Goal: Leave review/rating: Leave review/rating

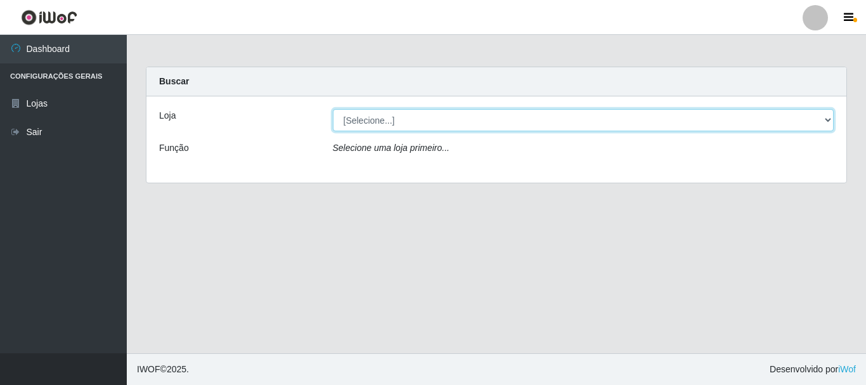
click at [366, 126] on select "[Selecione...] [GEOGRAPHIC_DATA] [GEOGRAPHIC_DATA]" at bounding box center [584, 120] width 502 height 22
select select "64"
click at [333, 109] on select "[Selecione...] [GEOGRAPHIC_DATA] [GEOGRAPHIC_DATA]" at bounding box center [584, 120] width 502 height 22
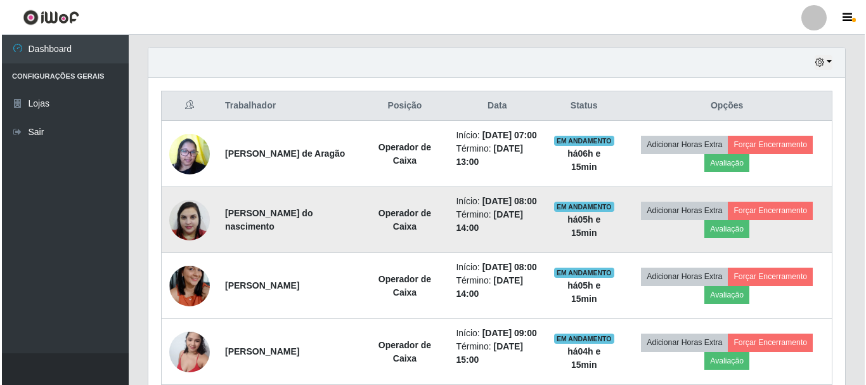
scroll to position [422, 0]
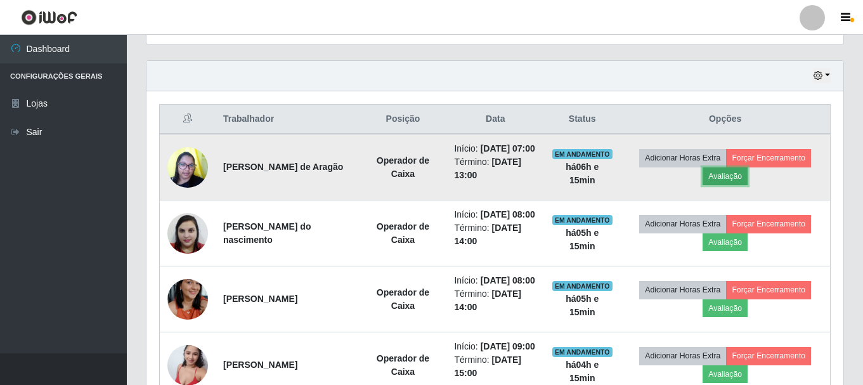
click at [738, 180] on button "Avaliação" at bounding box center [725, 176] width 45 height 18
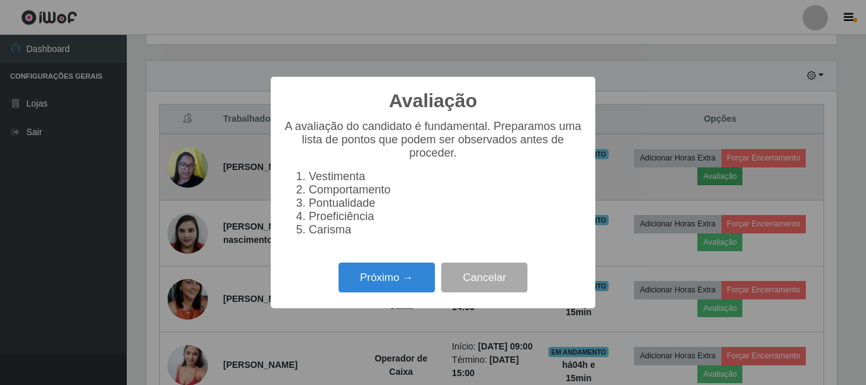
scroll to position [263, 691]
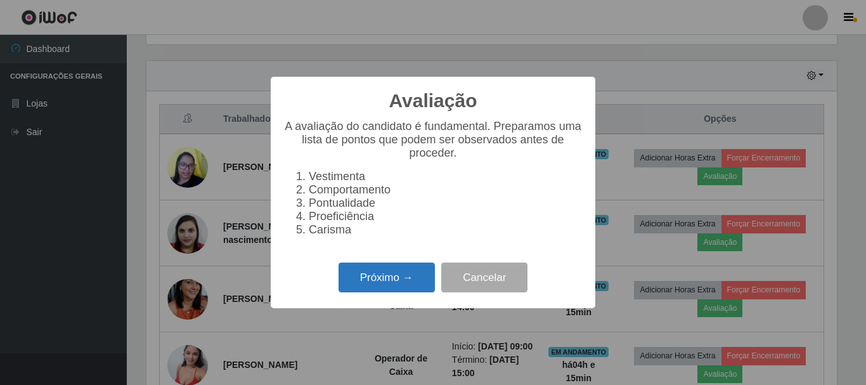
click at [388, 288] on button "Próximo →" at bounding box center [387, 278] width 96 height 30
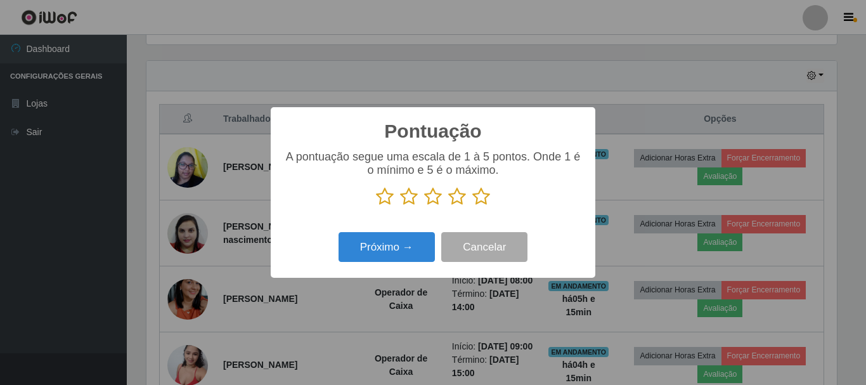
scroll to position [634063, 633635]
click at [483, 203] on icon at bounding box center [482, 196] width 18 height 19
click at [473, 206] on input "radio" at bounding box center [473, 206] width 0 height 0
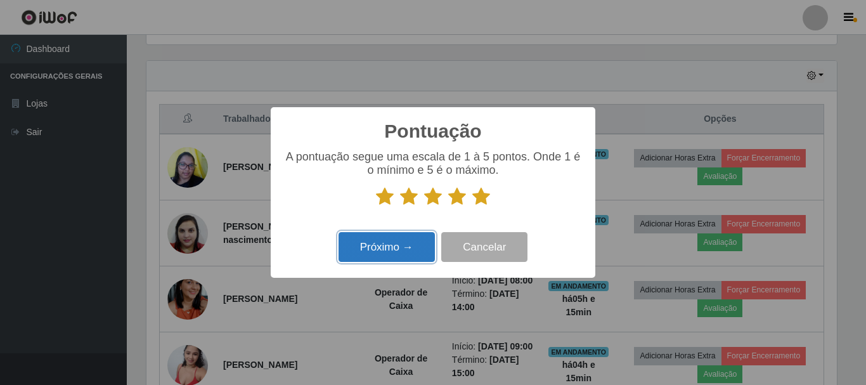
click at [428, 243] on button "Próximo →" at bounding box center [387, 247] width 96 height 30
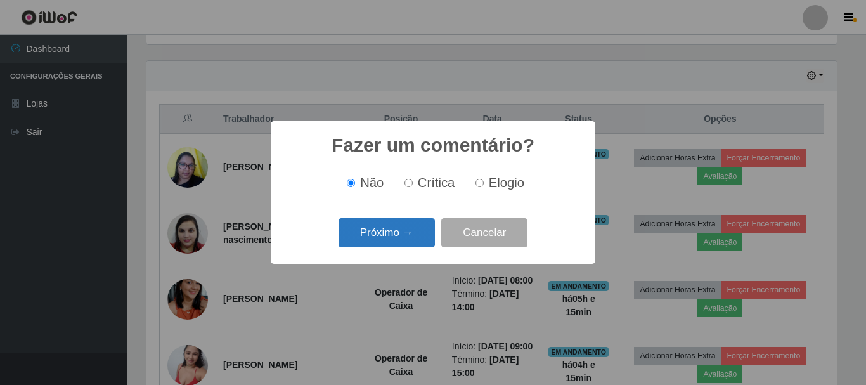
click at [420, 240] on button "Próximo →" at bounding box center [387, 233] width 96 height 30
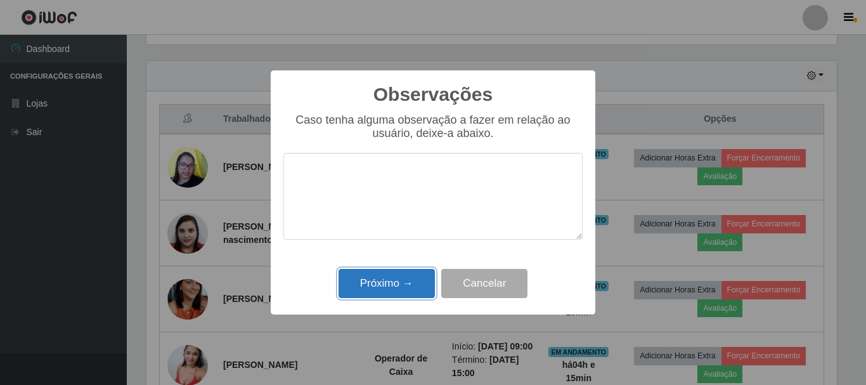
click at [400, 283] on button "Próximo →" at bounding box center [387, 284] width 96 height 30
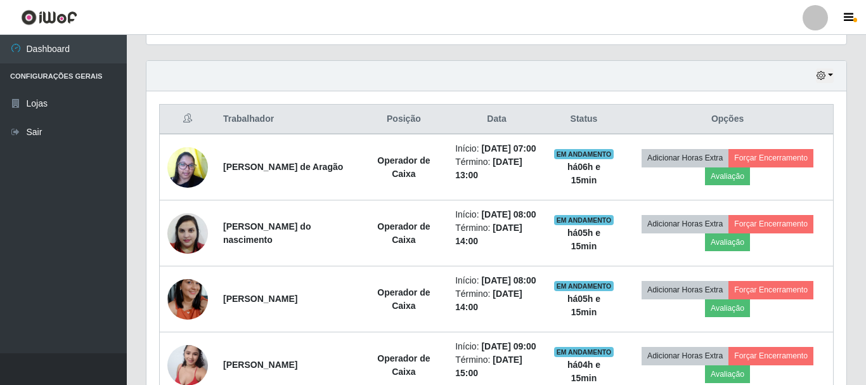
scroll to position [263, 697]
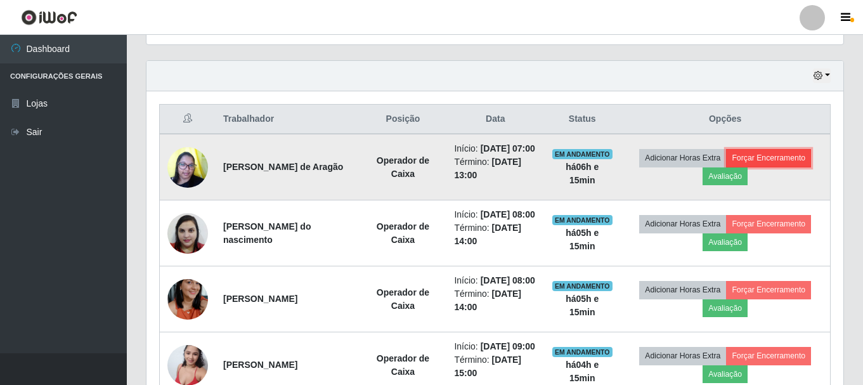
click at [775, 165] on button "Forçar Encerramento" at bounding box center [768, 158] width 85 height 18
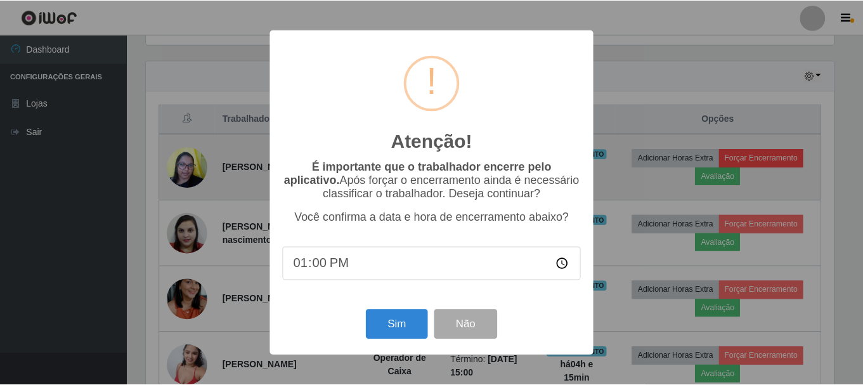
scroll to position [263, 691]
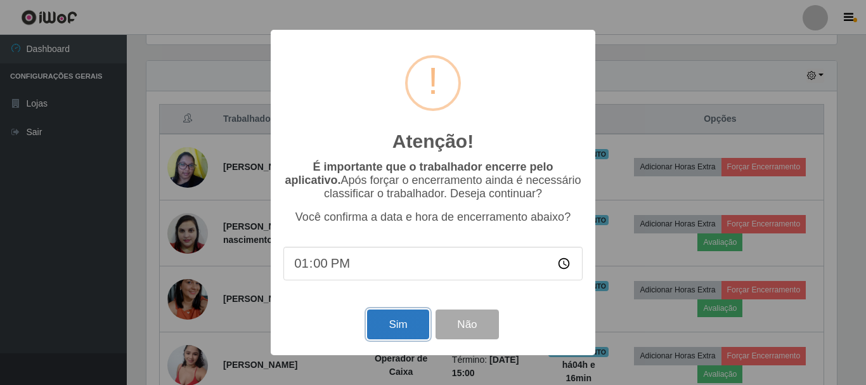
click at [405, 334] on button "Sim" at bounding box center [398, 325] width 62 height 30
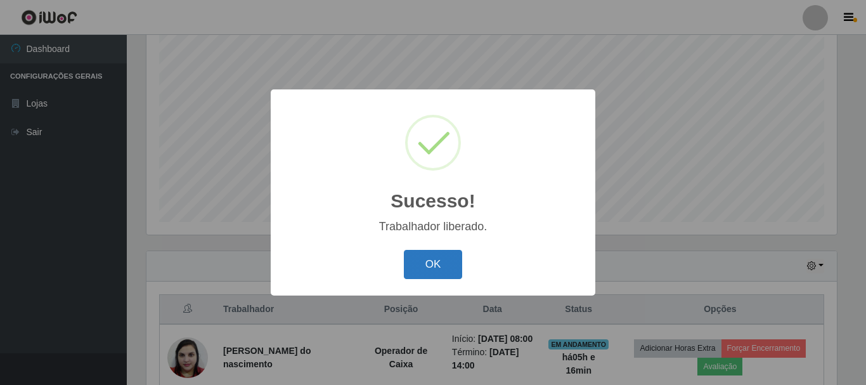
click at [440, 272] on button "OK" at bounding box center [433, 265] width 59 height 30
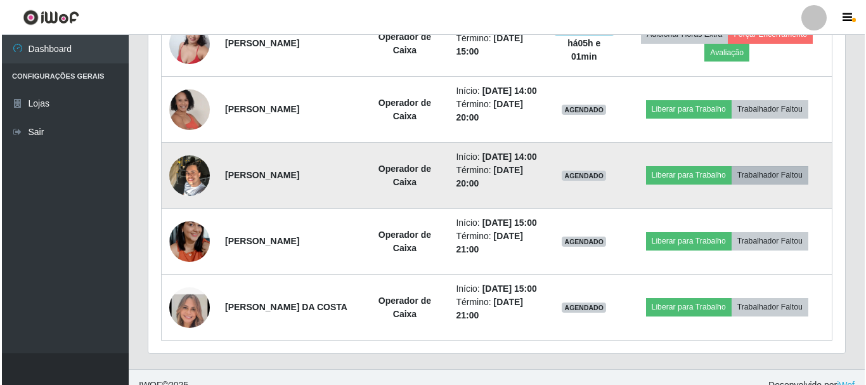
scroll to position [698, 0]
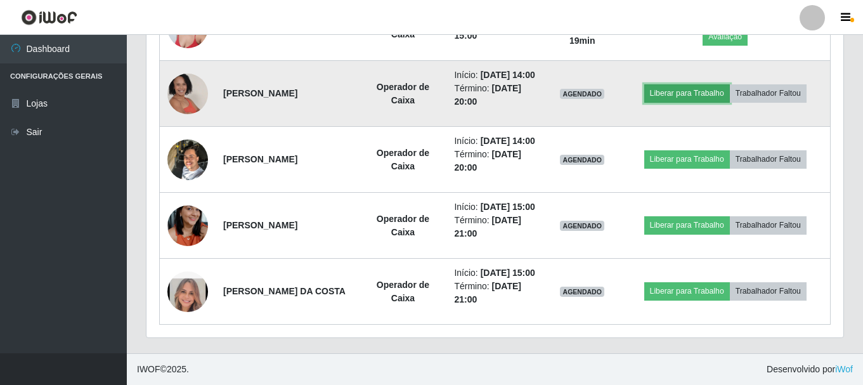
click at [685, 102] on button "Liberar para Trabalho" at bounding box center [687, 93] width 86 height 18
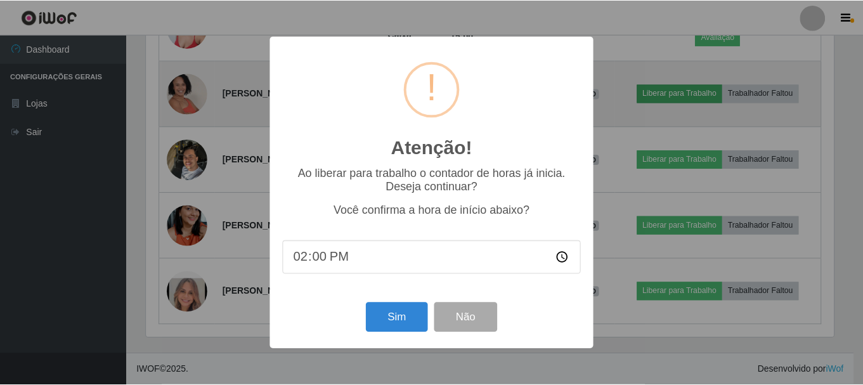
scroll to position [263, 691]
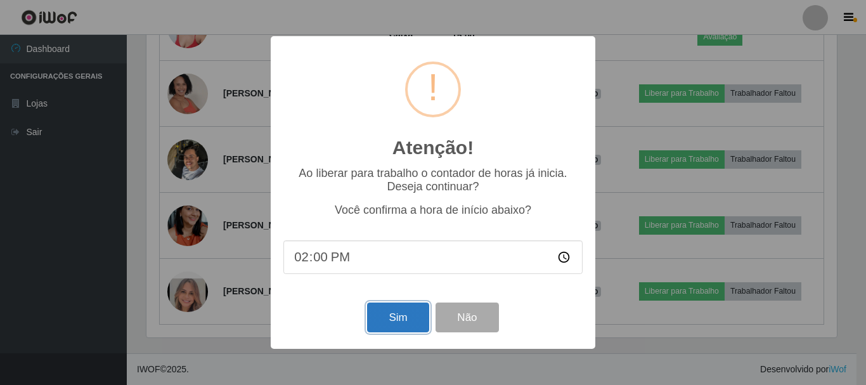
click at [410, 317] on button "Sim" at bounding box center [398, 318] width 62 height 30
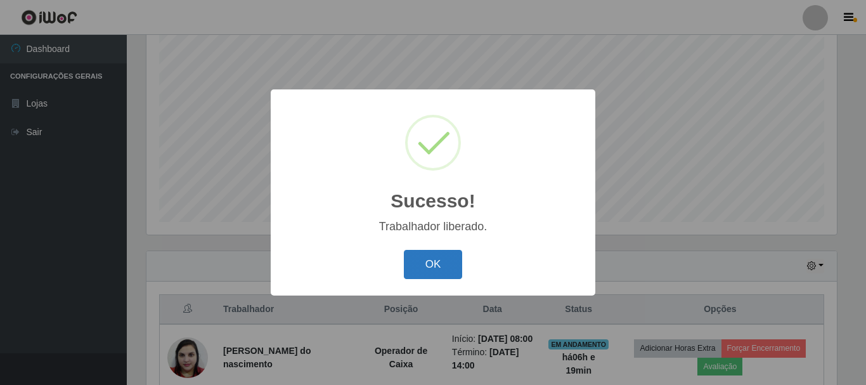
click at [443, 269] on button "OK" at bounding box center [433, 265] width 59 height 30
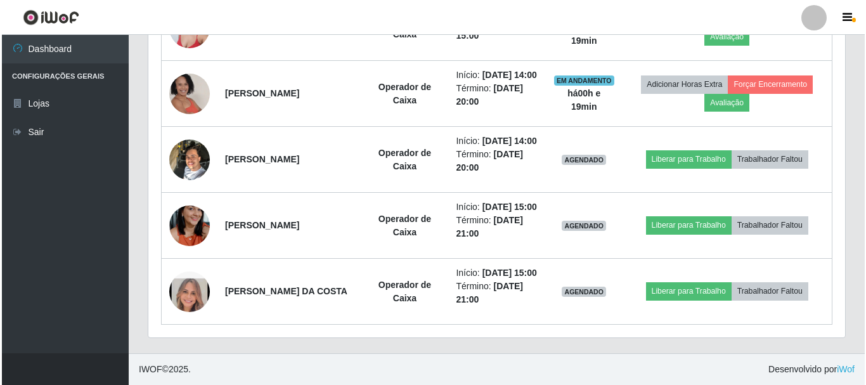
scroll to position [739, 0]
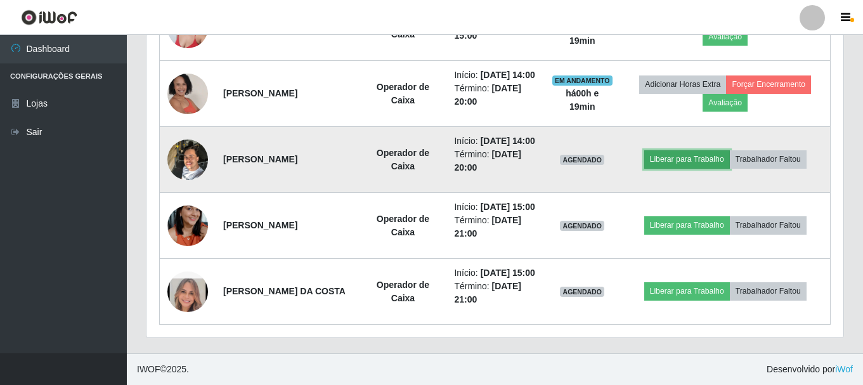
click at [695, 168] on button "Liberar para Trabalho" at bounding box center [687, 159] width 86 height 18
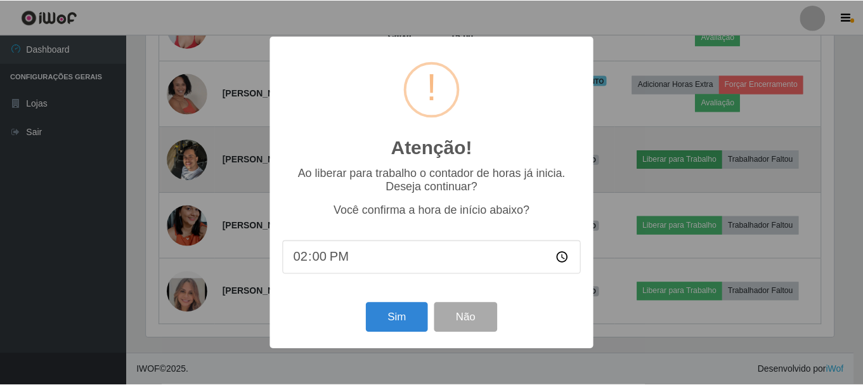
scroll to position [263, 691]
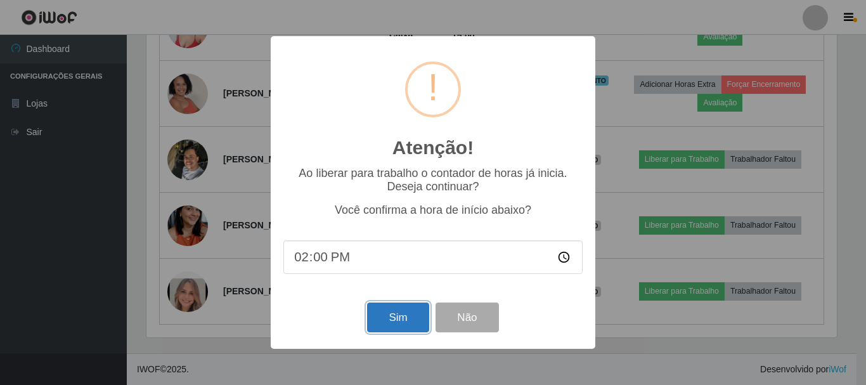
click at [400, 323] on button "Sim" at bounding box center [398, 318] width 62 height 30
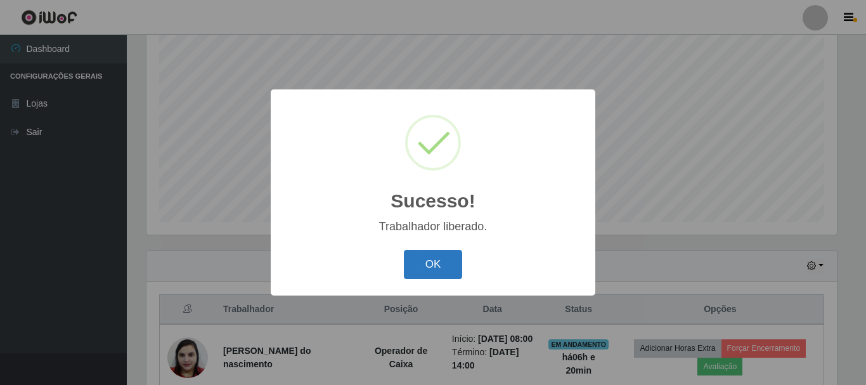
click at [450, 271] on button "OK" at bounding box center [433, 265] width 59 height 30
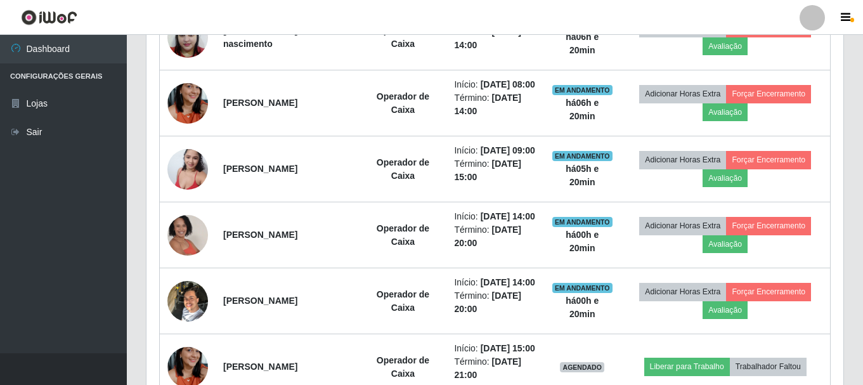
scroll to position [485, 0]
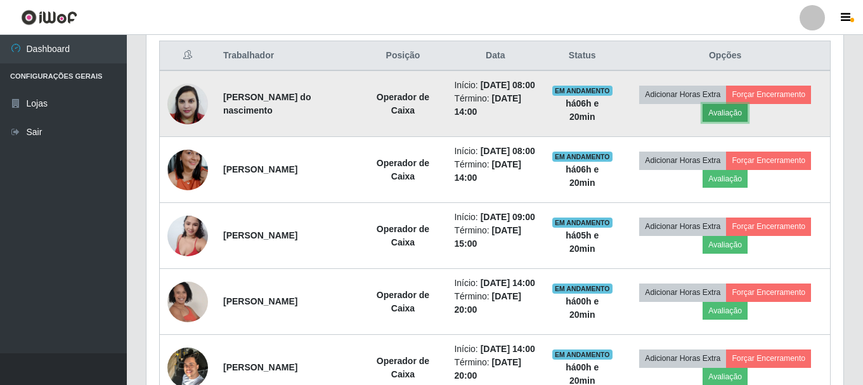
click at [736, 121] on button "Avaliação" at bounding box center [725, 113] width 45 height 18
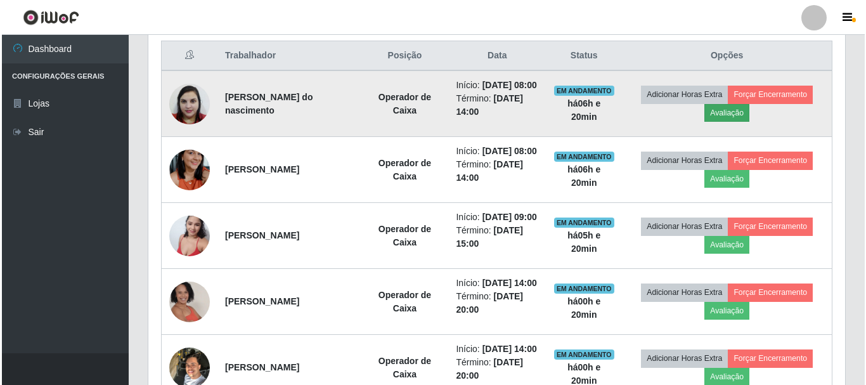
scroll to position [263, 691]
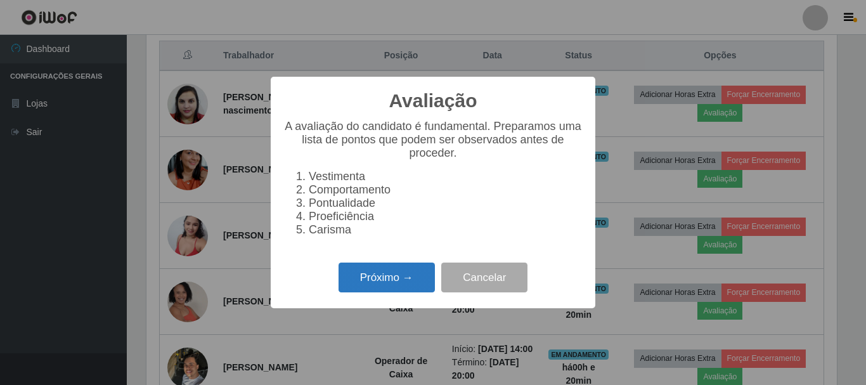
click at [400, 284] on button "Próximo →" at bounding box center [387, 278] width 96 height 30
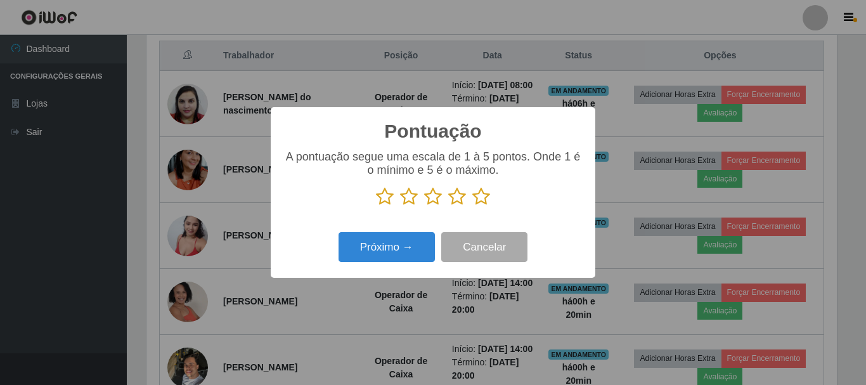
scroll to position [634063, 633635]
click at [478, 199] on icon at bounding box center [482, 196] width 18 height 19
click at [473, 206] on input "radio" at bounding box center [473, 206] width 0 height 0
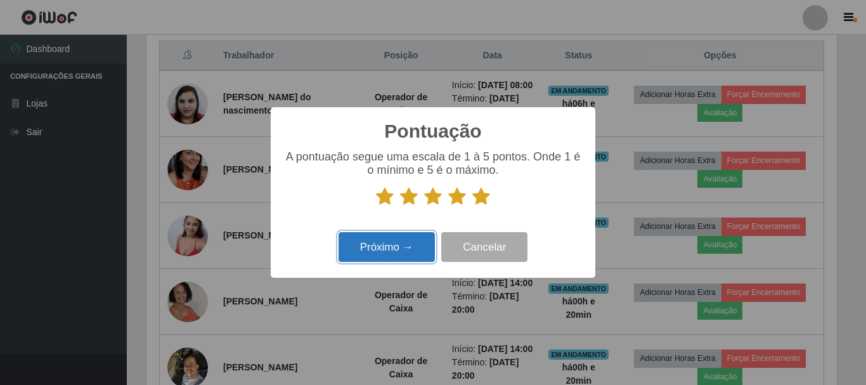
click at [383, 249] on button "Próximo →" at bounding box center [387, 247] width 96 height 30
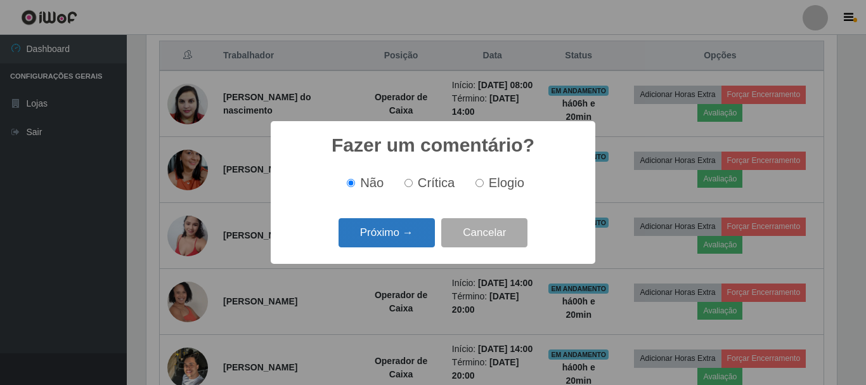
click at [394, 240] on button "Próximo →" at bounding box center [387, 233] width 96 height 30
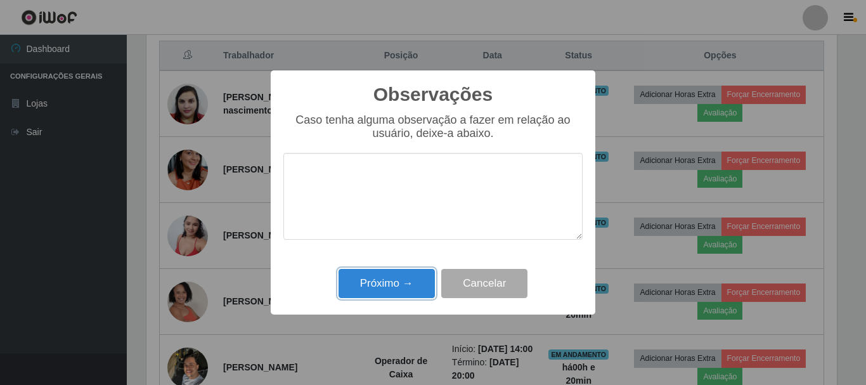
click at [386, 285] on button "Próximo →" at bounding box center [387, 284] width 96 height 30
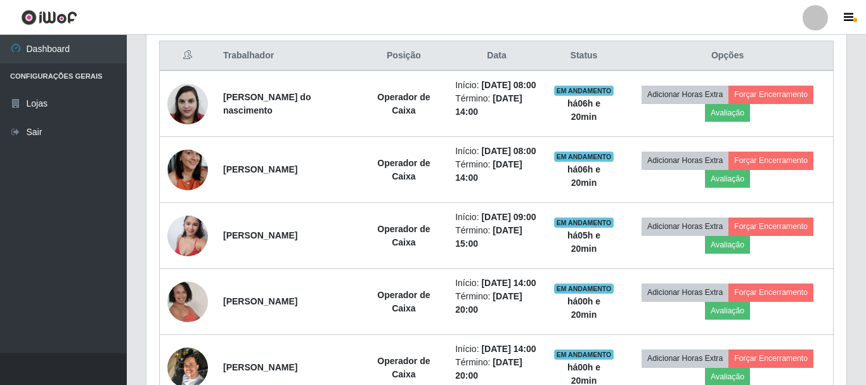
scroll to position [263, 697]
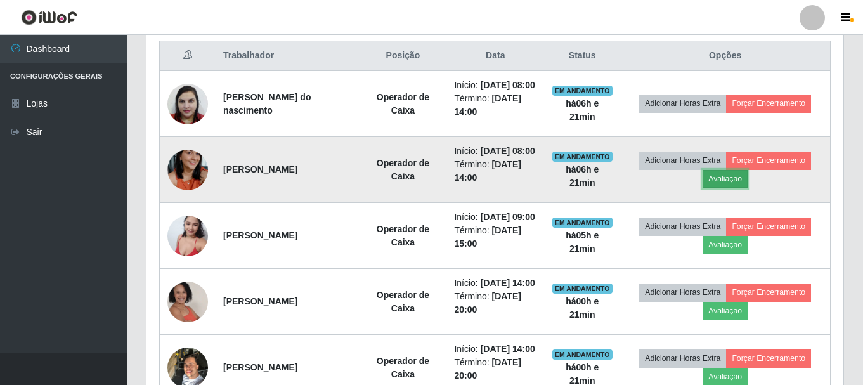
click at [735, 188] on button "Avaliação" at bounding box center [725, 179] width 45 height 18
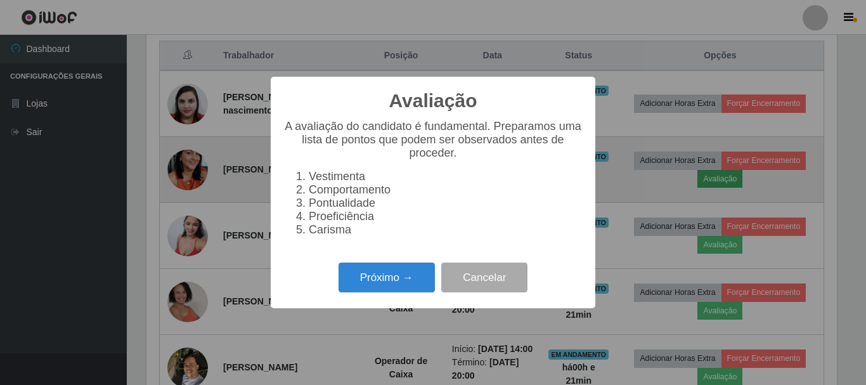
scroll to position [263, 691]
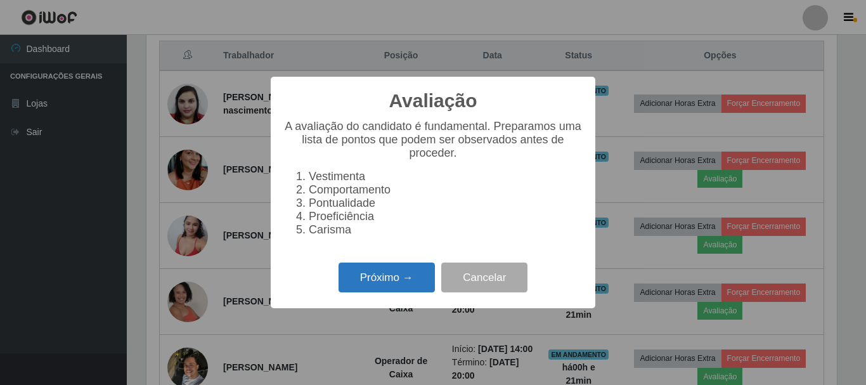
click at [399, 291] on button "Próximo →" at bounding box center [387, 278] width 96 height 30
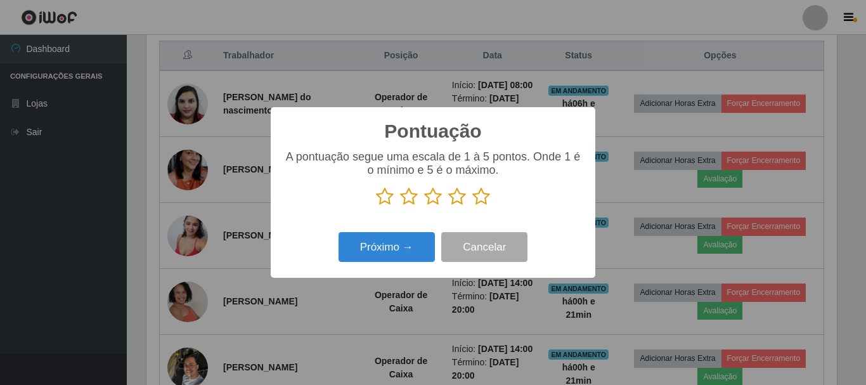
scroll to position [634063, 633635]
click at [481, 200] on icon at bounding box center [482, 196] width 18 height 19
click at [473, 206] on input "radio" at bounding box center [473, 206] width 0 height 0
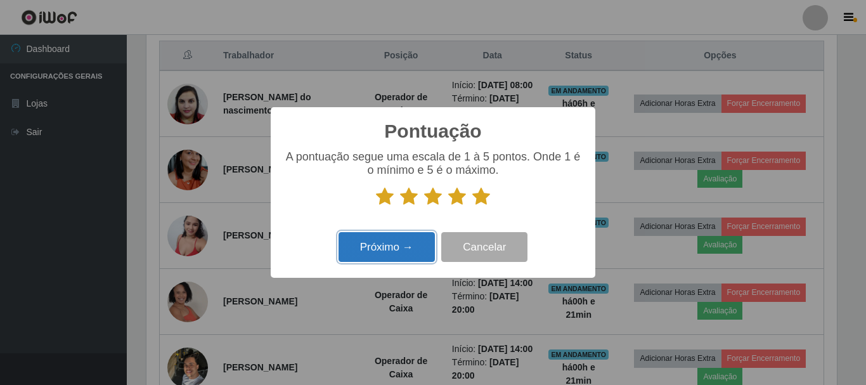
click at [404, 248] on button "Próximo →" at bounding box center [387, 247] width 96 height 30
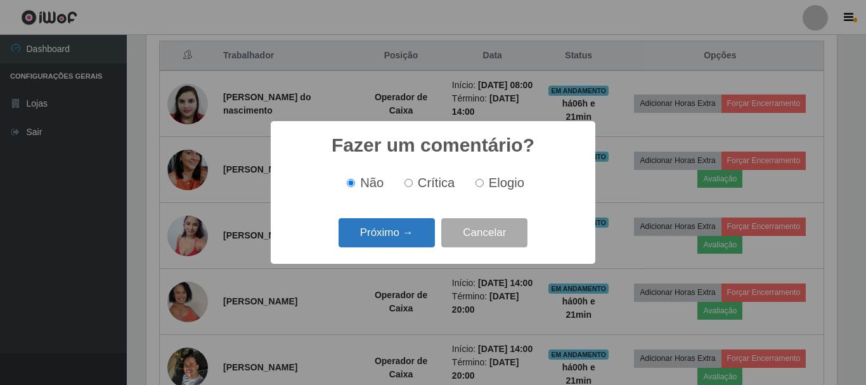
click at [414, 235] on button "Próximo →" at bounding box center [387, 233] width 96 height 30
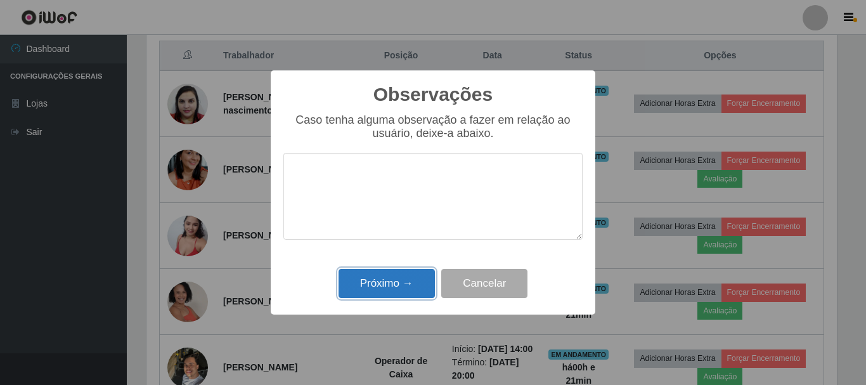
click at [384, 286] on button "Próximo →" at bounding box center [387, 284] width 96 height 30
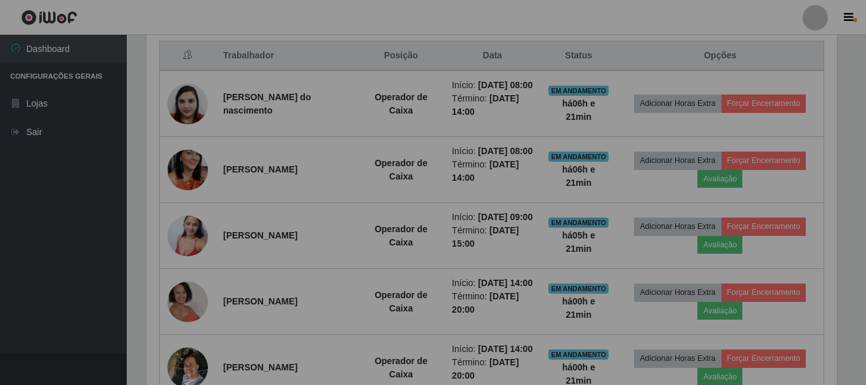
scroll to position [263, 697]
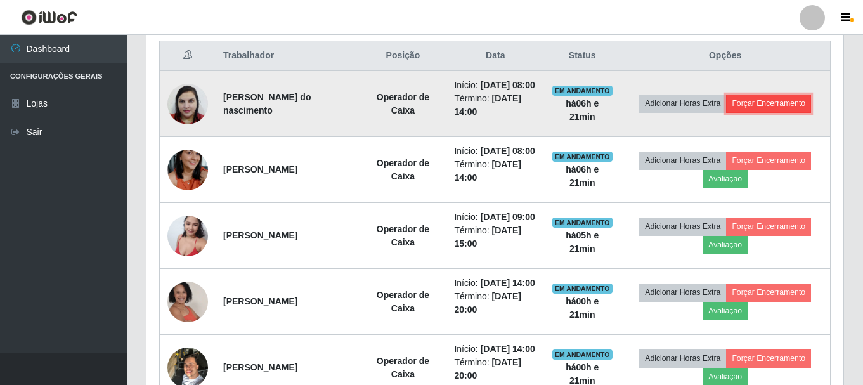
click at [784, 112] on button "Forçar Encerramento" at bounding box center [768, 104] width 85 height 18
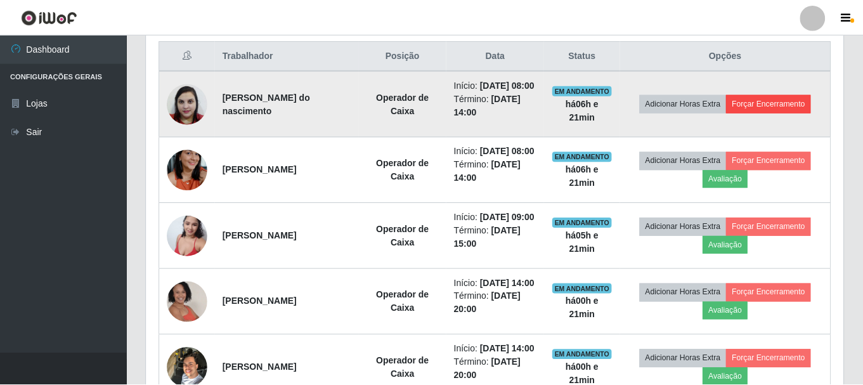
scroll to position [263, 691]
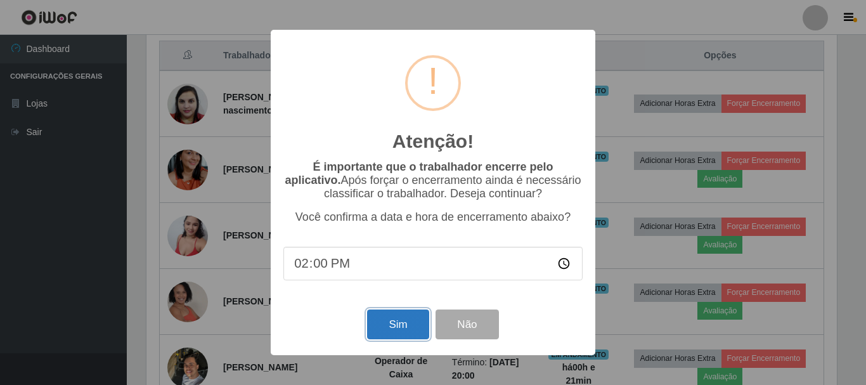
click at [396, 333] on button "Sim" at bounding box center [398, 325] width 62 height 30
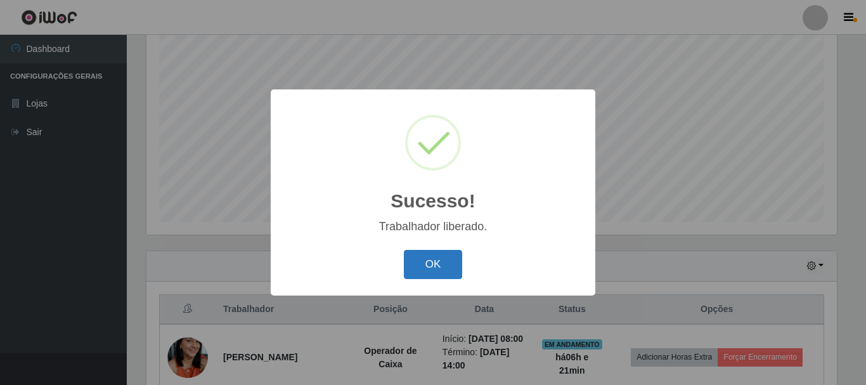
click at [422, 271] on button "OK" at bounding box center [433, 265] width 59 height 30
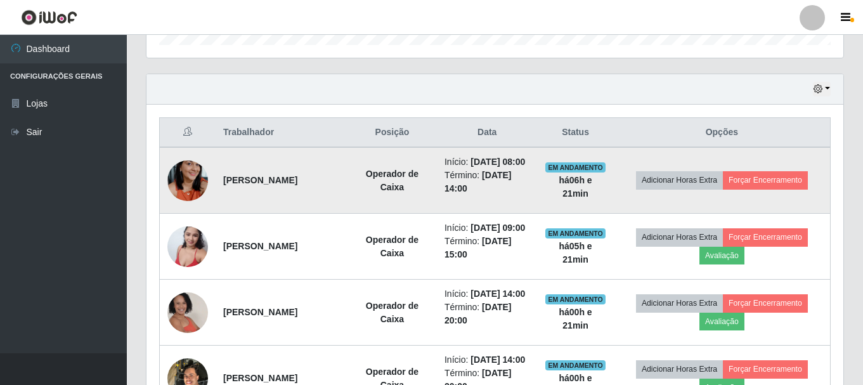
scroll to position [422, 0]
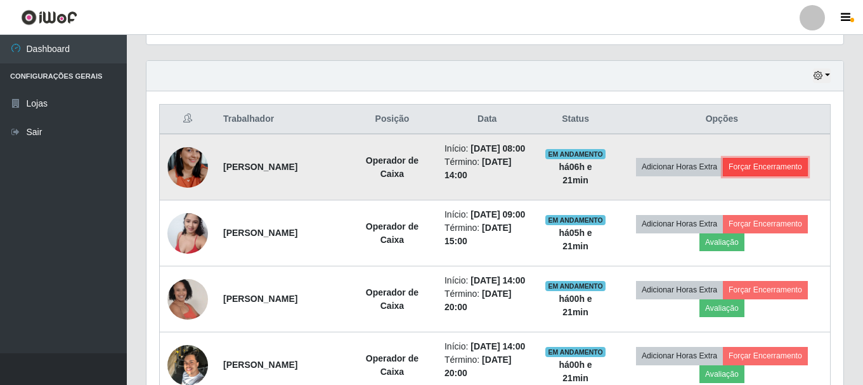
click at [743, 173] on button "Forçar Encerramento" at bounding box center [765, 167] width 85 height 18
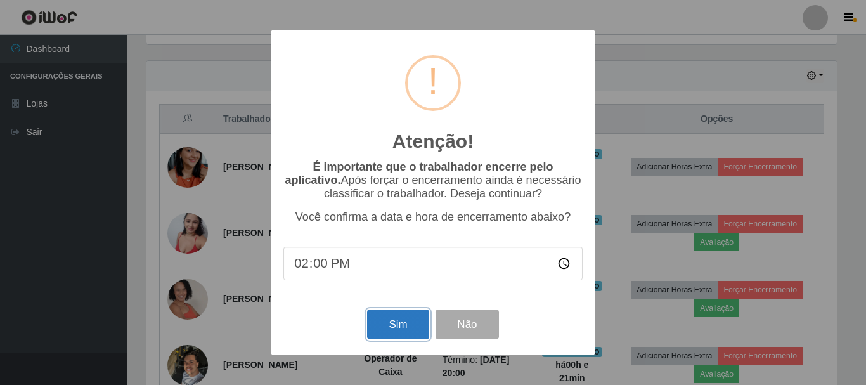
click at [411, 332] on button "Sim" at bounding box center [398, 325] width 62 height 30
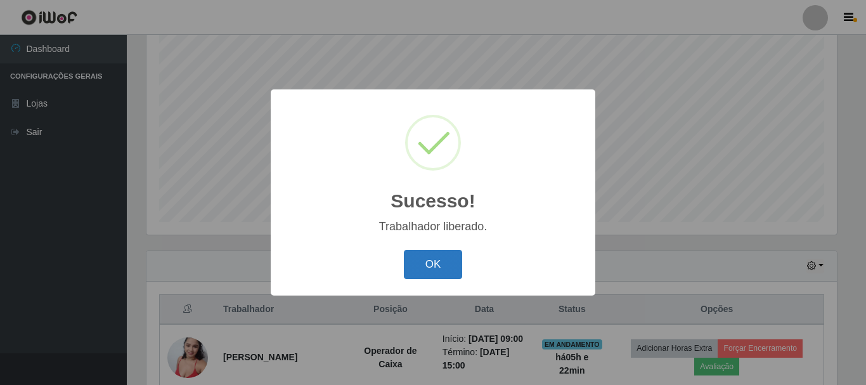
click at [444, 264] on button "OK" at bounding box center [433, 265] width 59 height 30
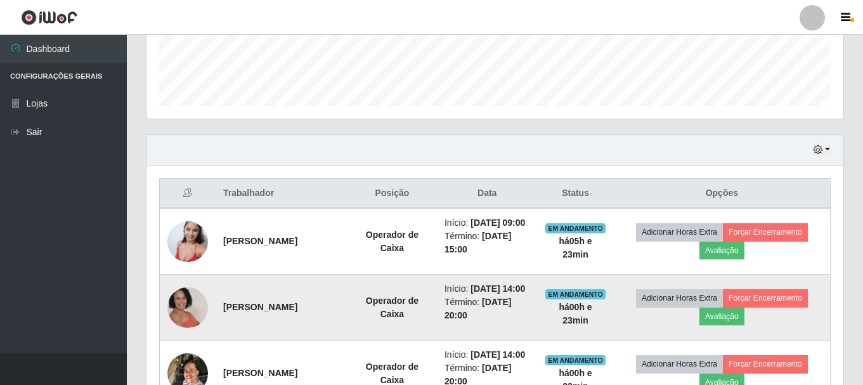
scroll to position [232, 0]
